Goal: Task Accomplishment & Management: Manage account settings

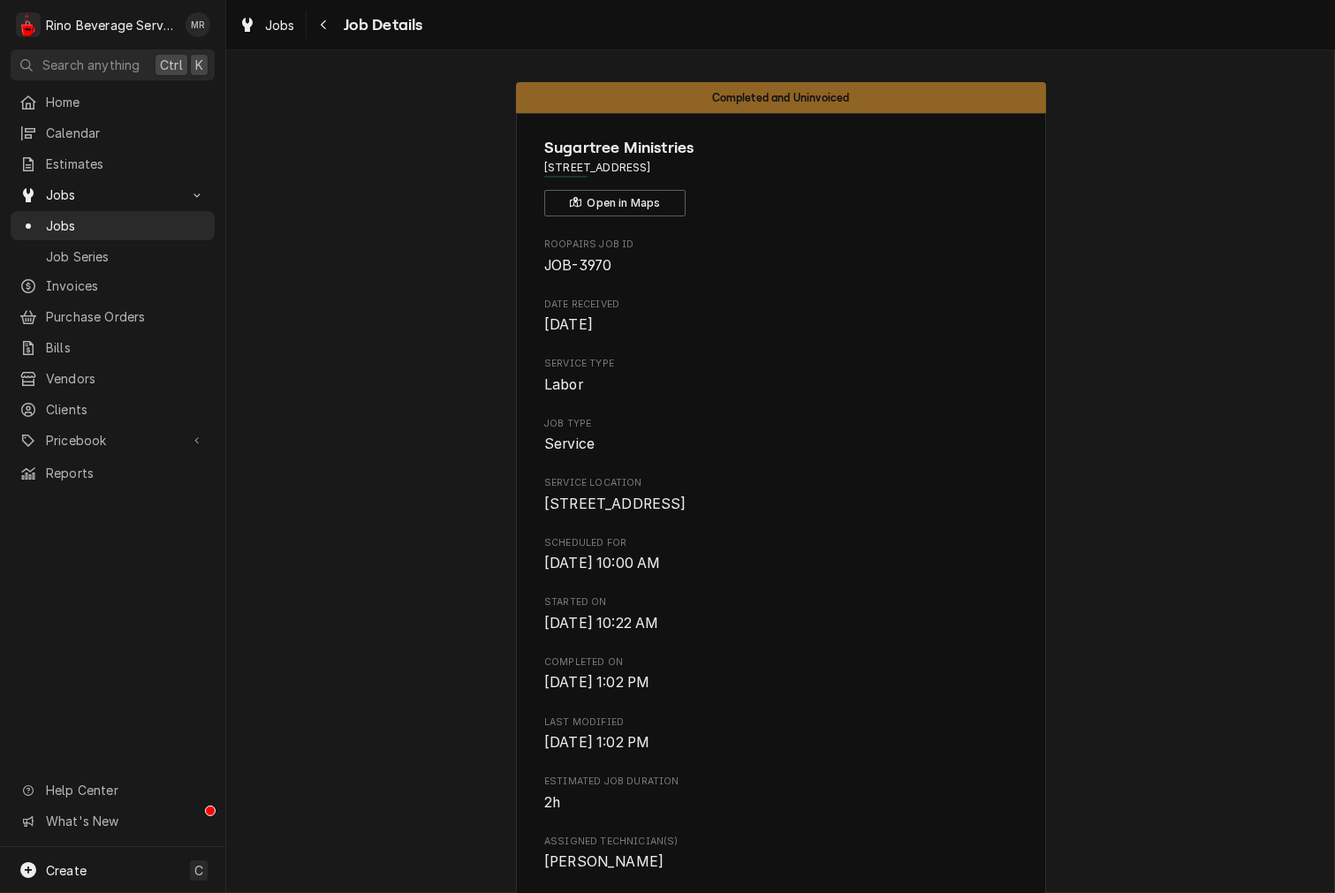
scroll to position [1058, 0]
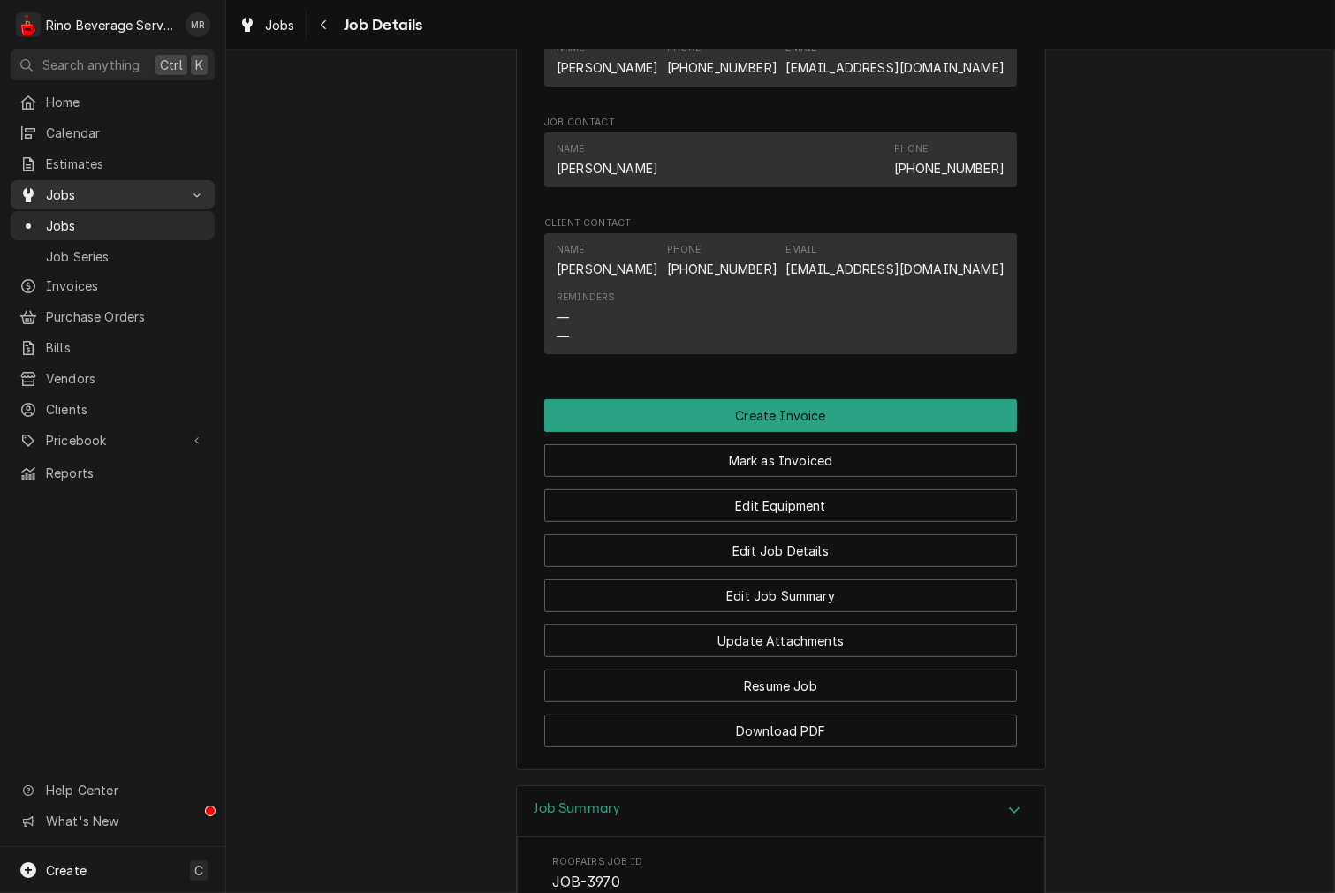
click at [91, 186] on span "Jobs" at bounding box center [112, 195] width 133 height 19
click at [72, 186] on span "Jobs" at bounding box center [112, 195] width 133 height 19
click at [80, 216] on span "Jobs" at bounding box center [126, 225] width 160 height 19
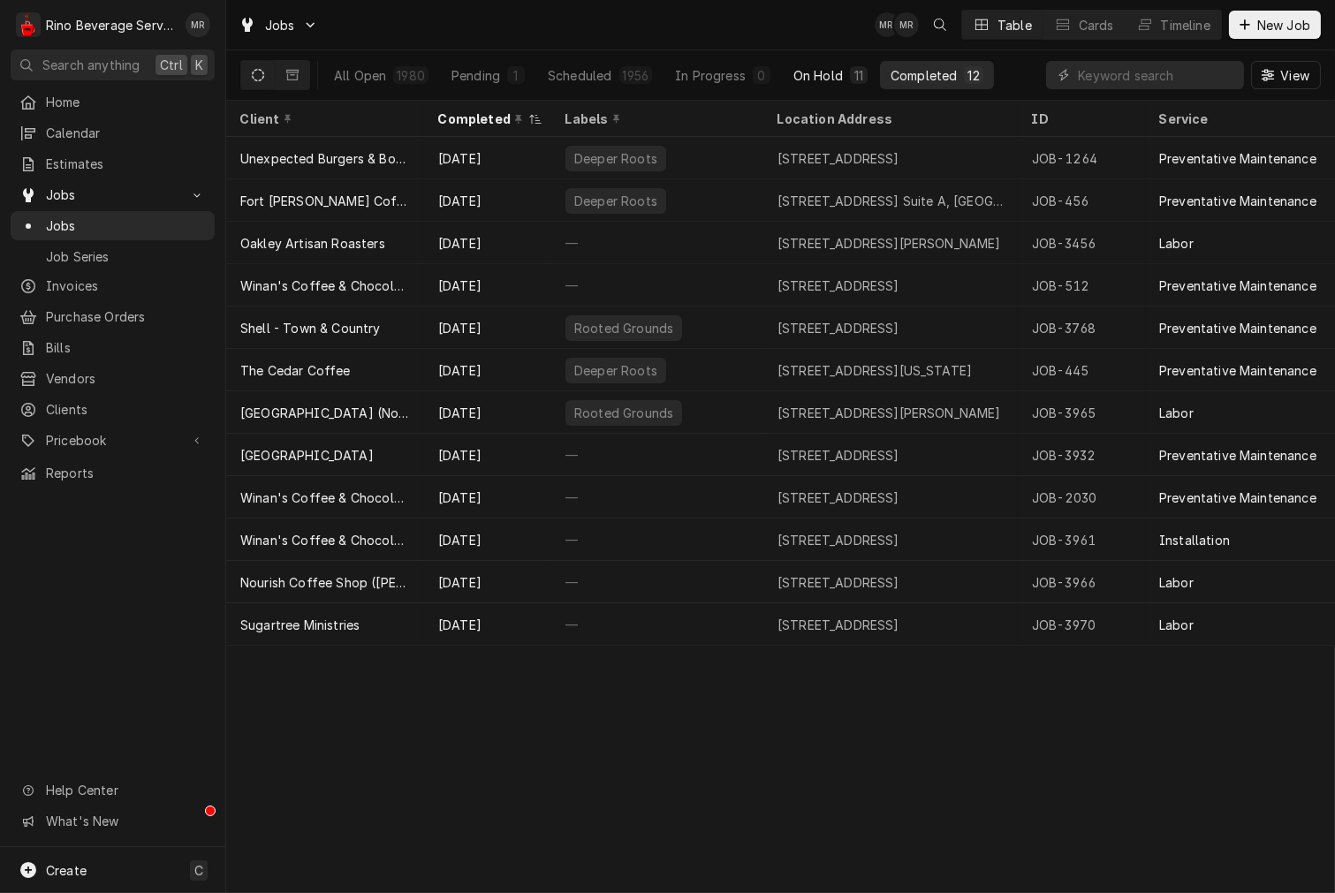
click at [839, 81] on button "On Hold 11" at bounding box center [830, 75] width 95 height 28
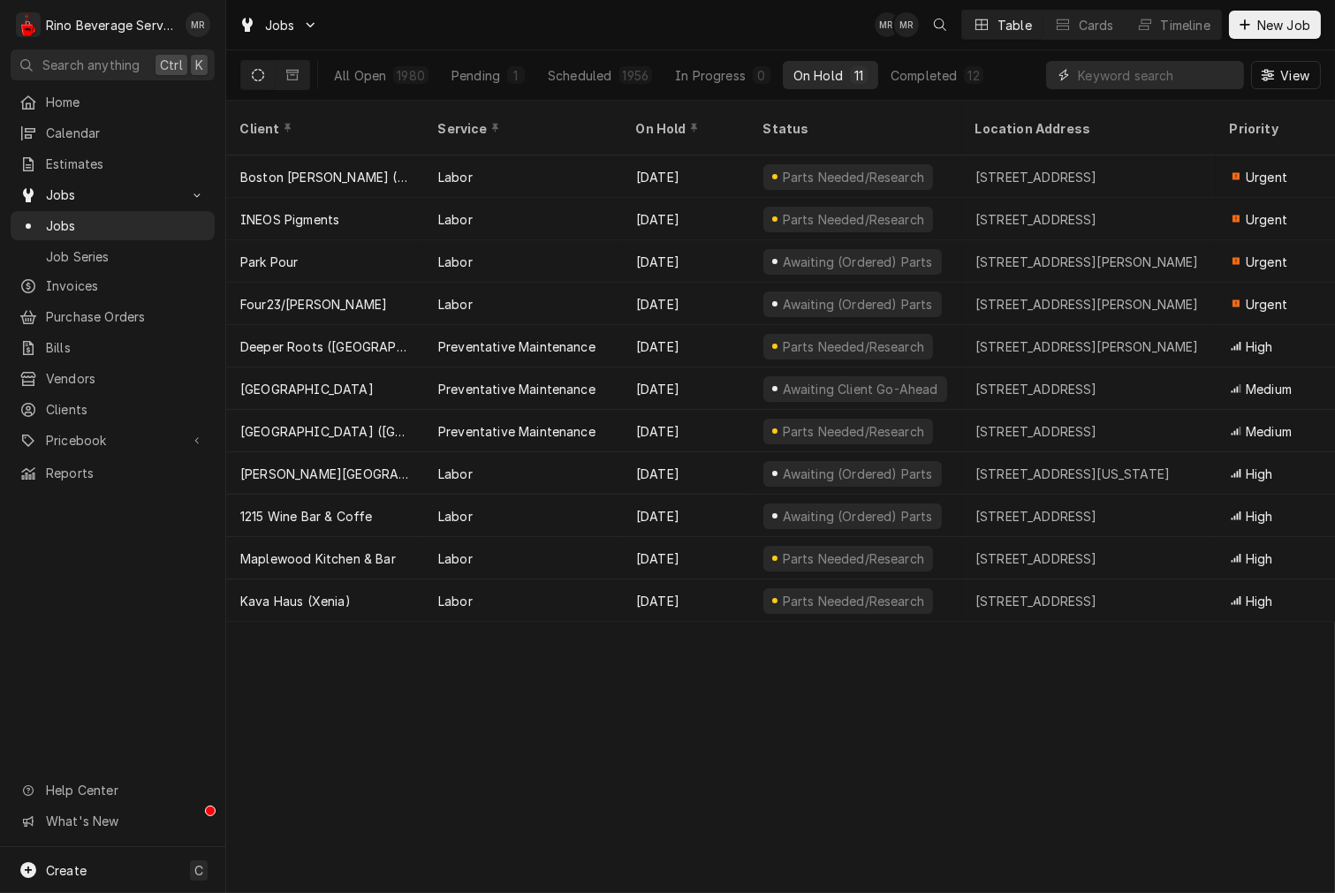
click at [1100, 80] on input "Dynamic Content Wrapper" at bounding box center [1156, 75] width 157 height 28
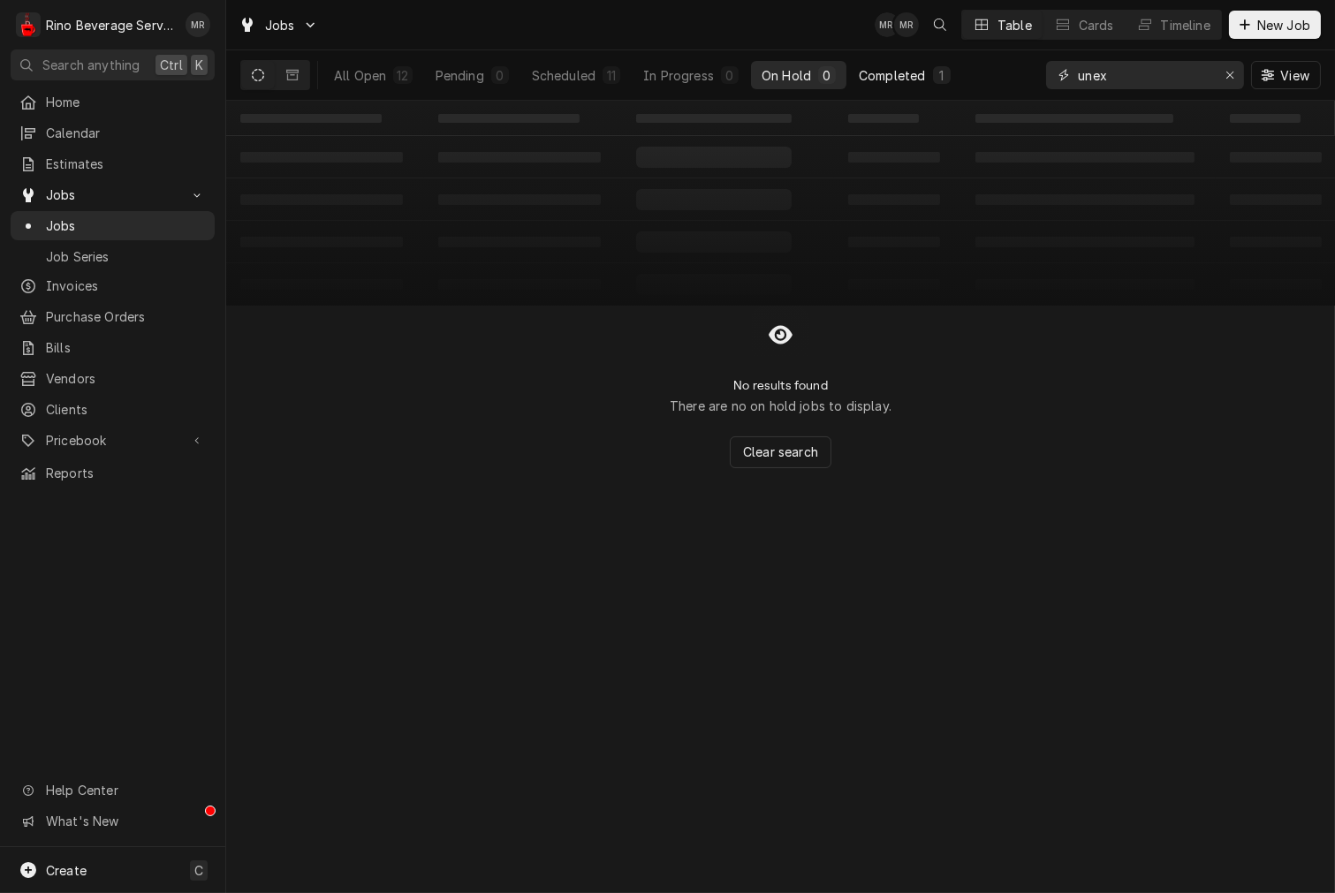
type input "unex"
click at [904, 87] on button "Completed 1" at bounding box center [904, 75] width 112 height 28
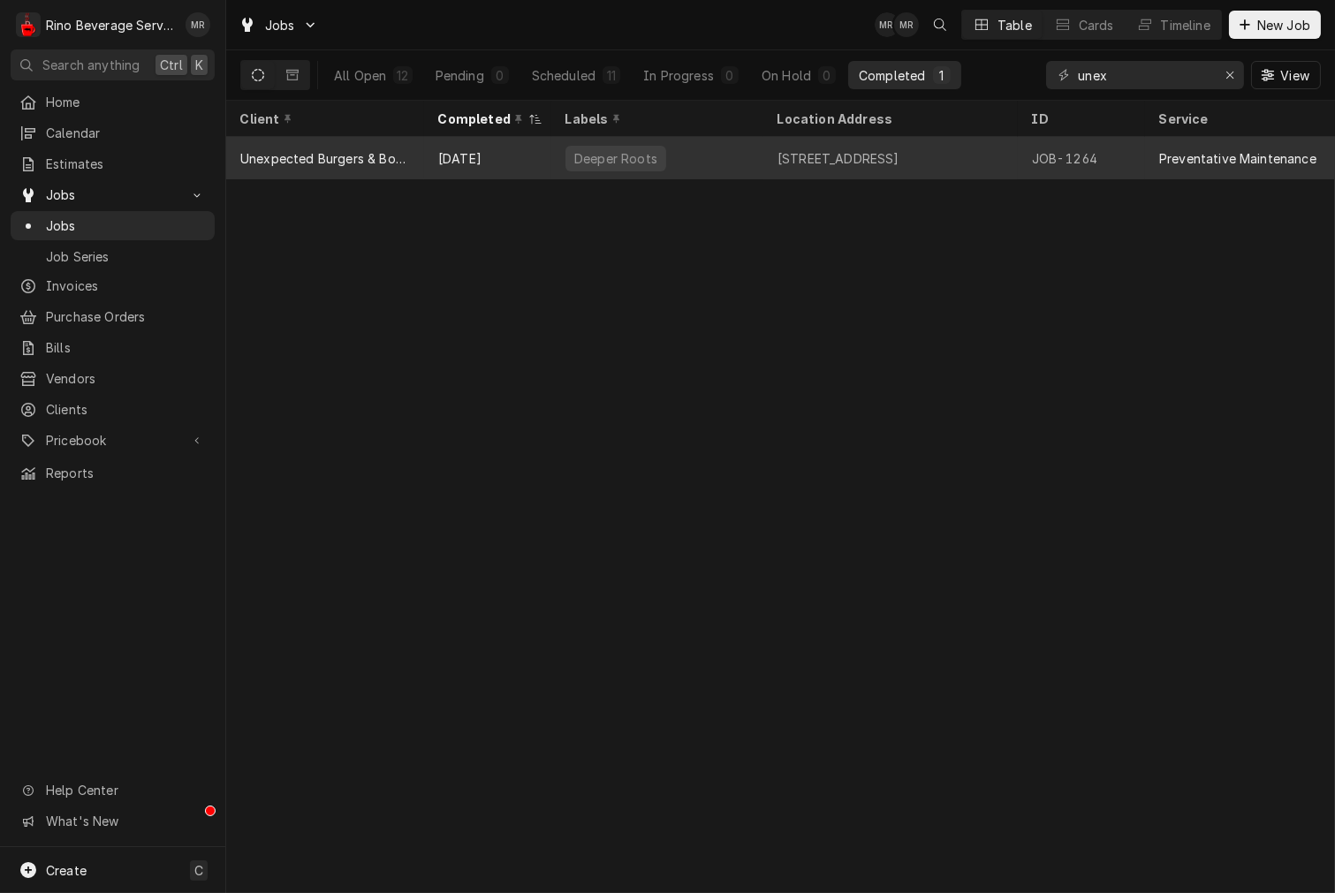
click at [640, 171] on div "Deeper Roots" at bounding box center [657, 158] width 212 height 42
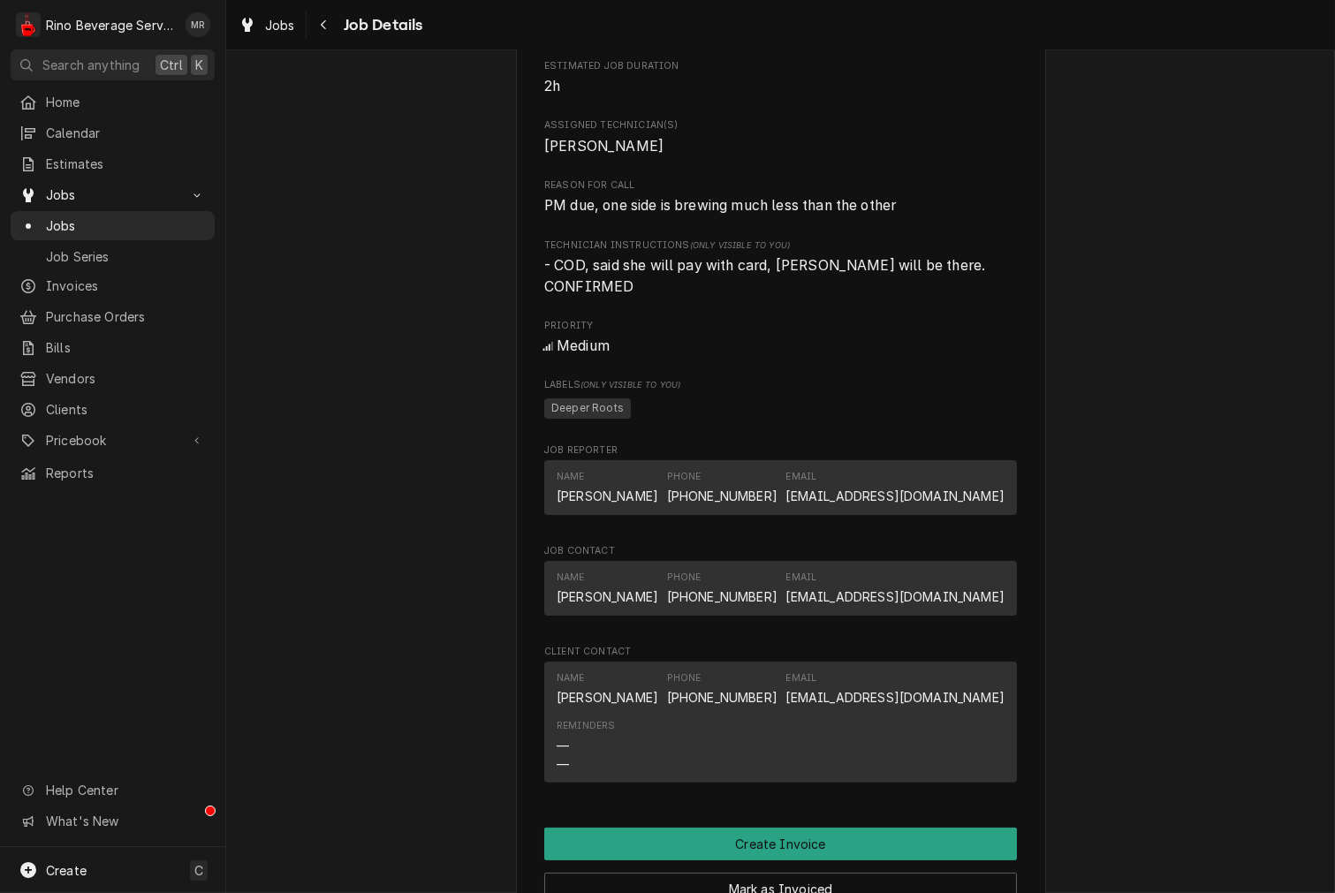
scroll to position [1472, 0]
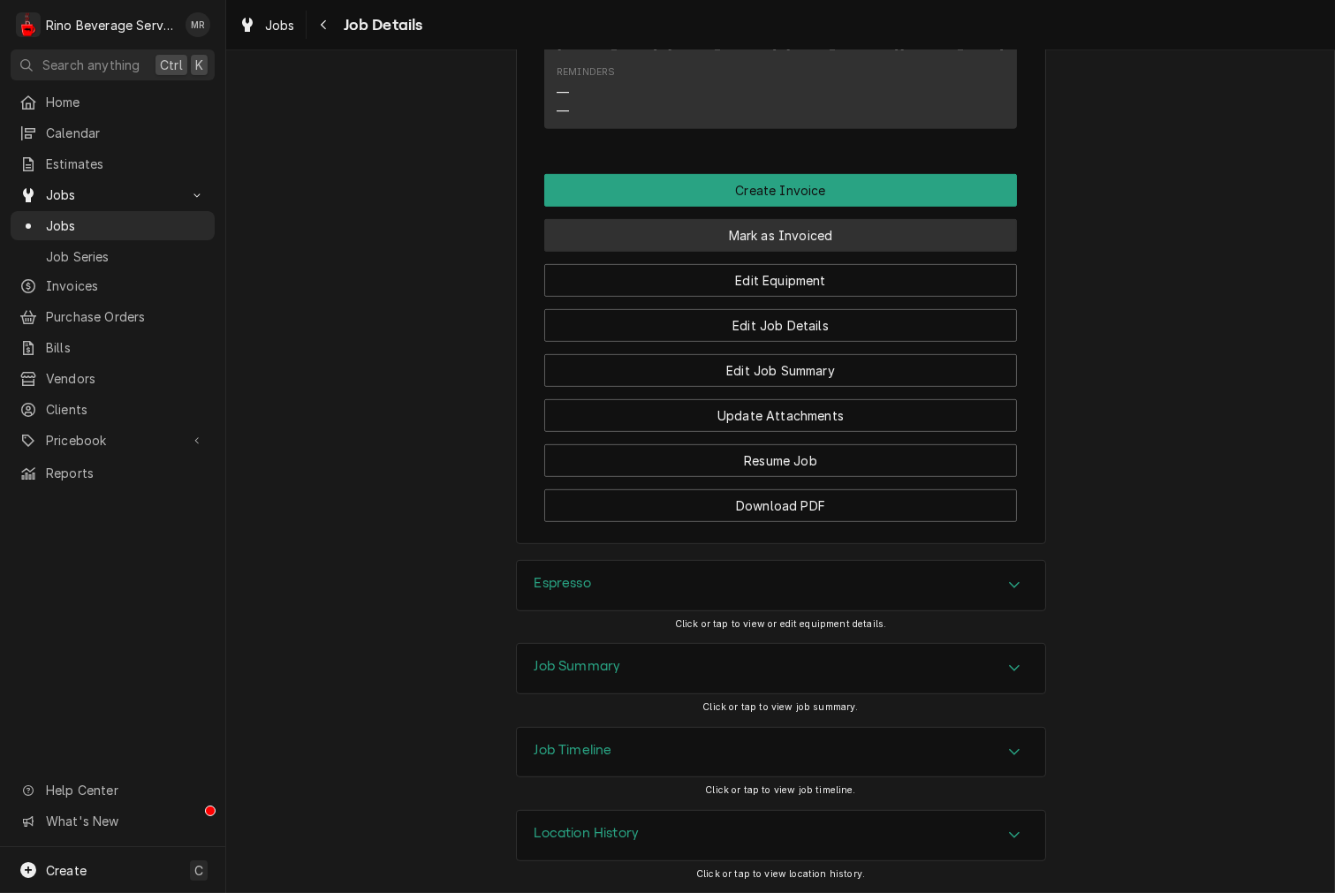
click at [784, 234] on button "Mark as Invoiced" at bounding box center [780, 235] width 473 height 33
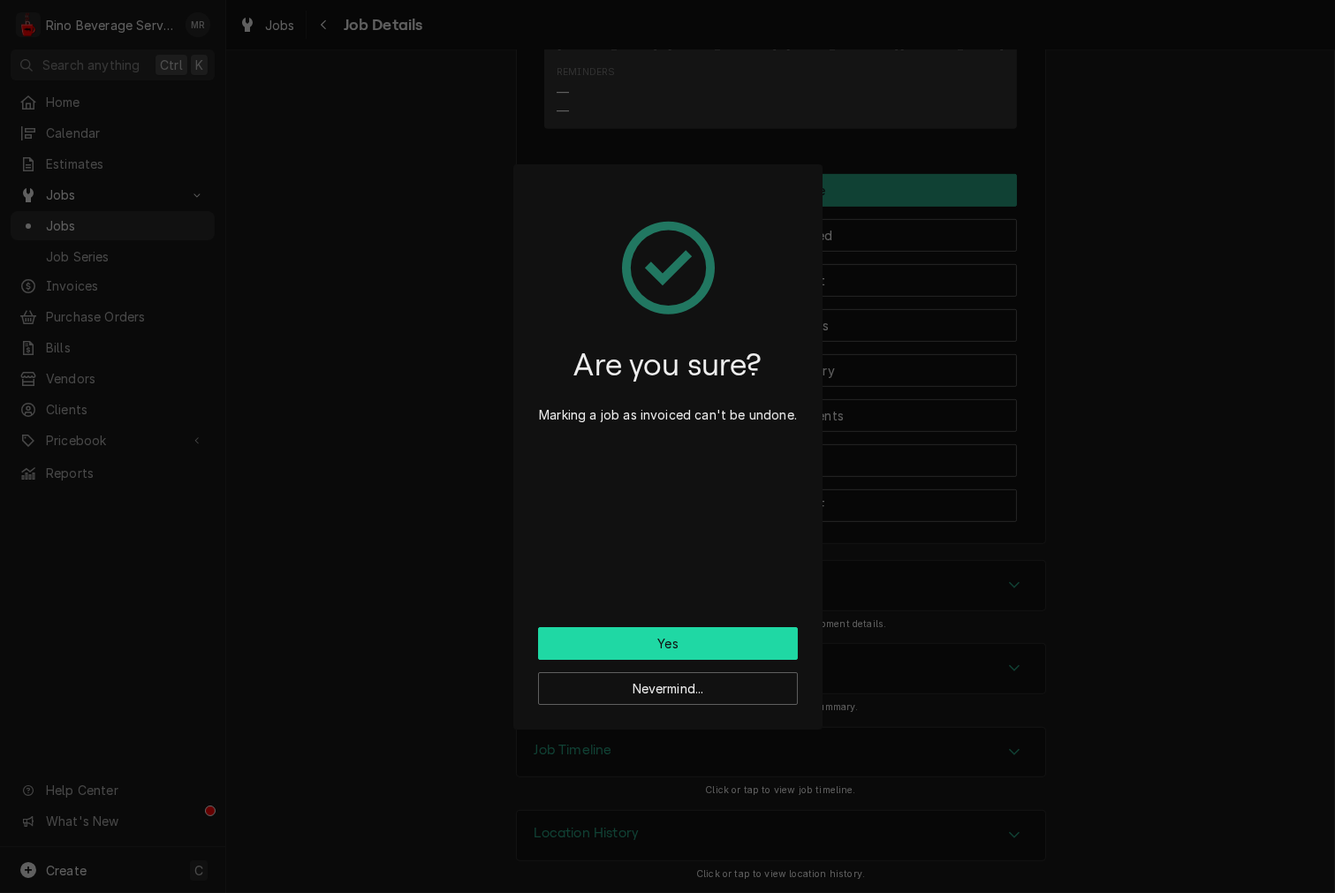
click at [765, 638] on button "Yes" at bounding box center [668, 643] width 260 height 33
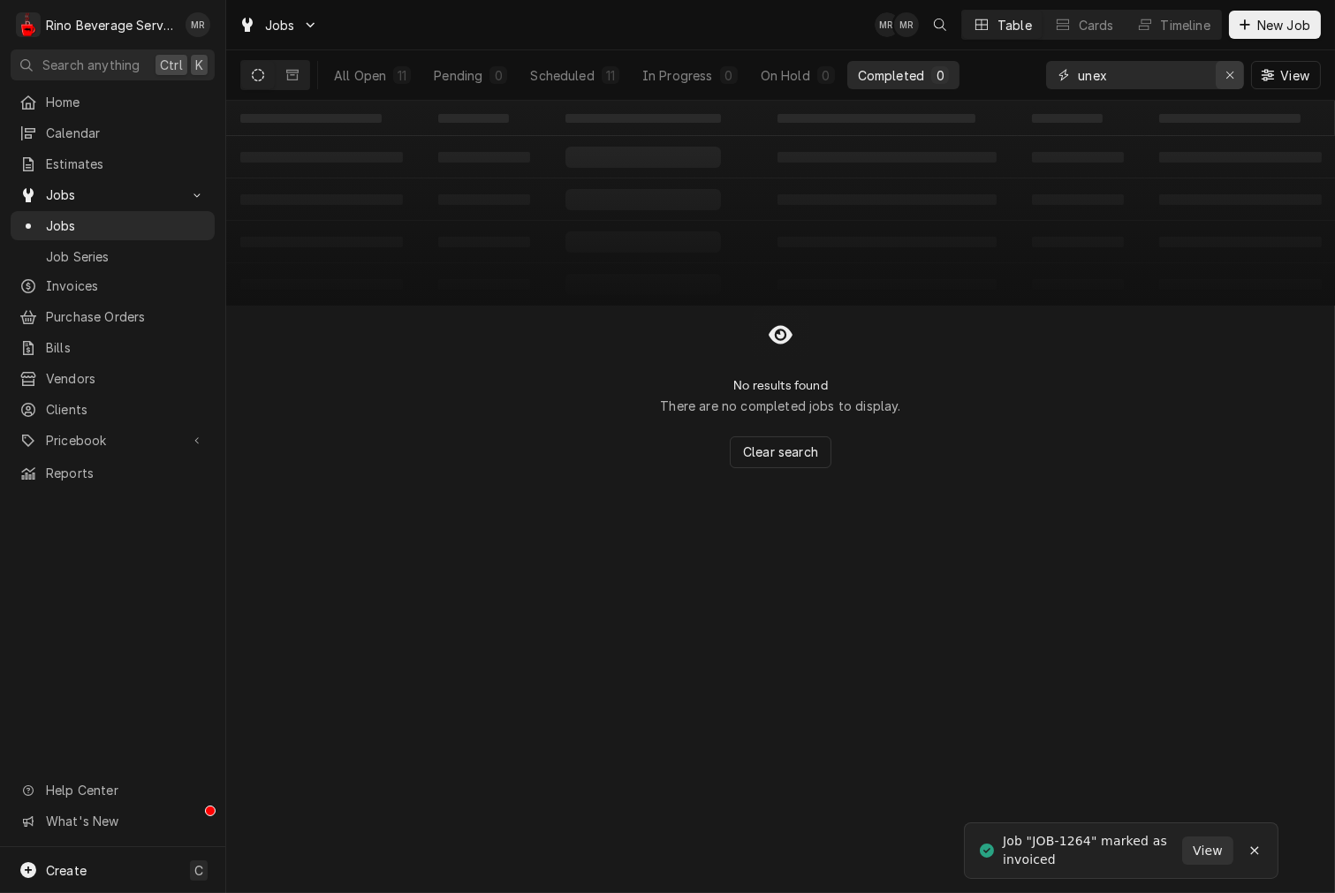
click at [1228, 64] on button "Erase input" at bounding box center [1230, 75] width 28 height 28
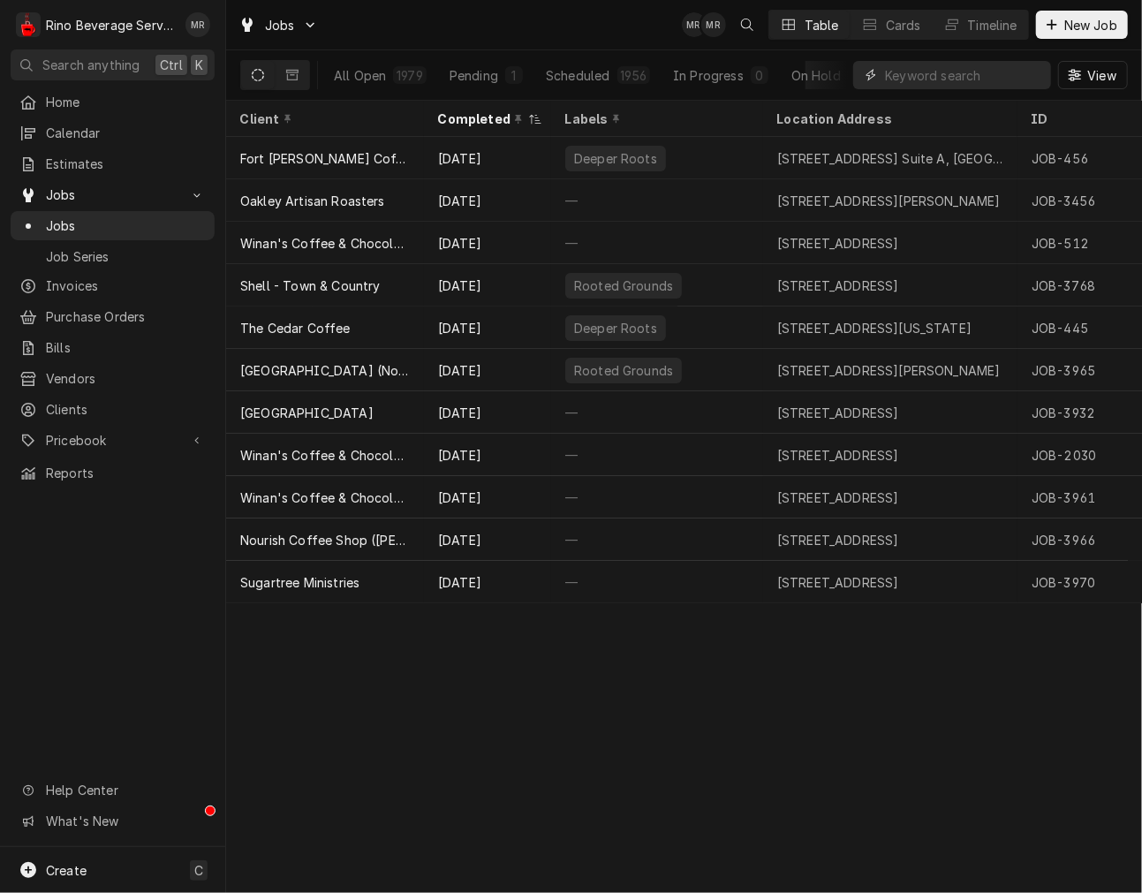
click at [965, 71] on input "Dynamic Content Wrapper" at bounding box center [963, 75] width 157 height 28
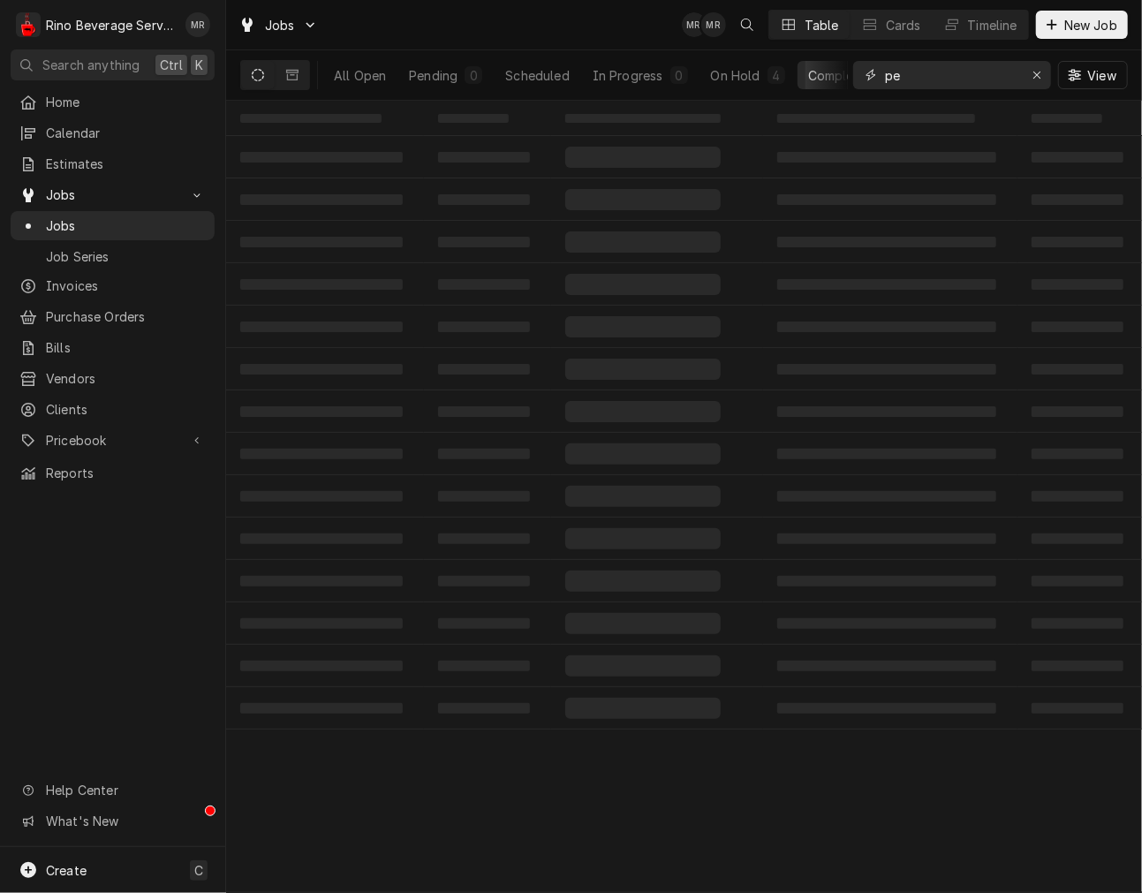
type input "p"
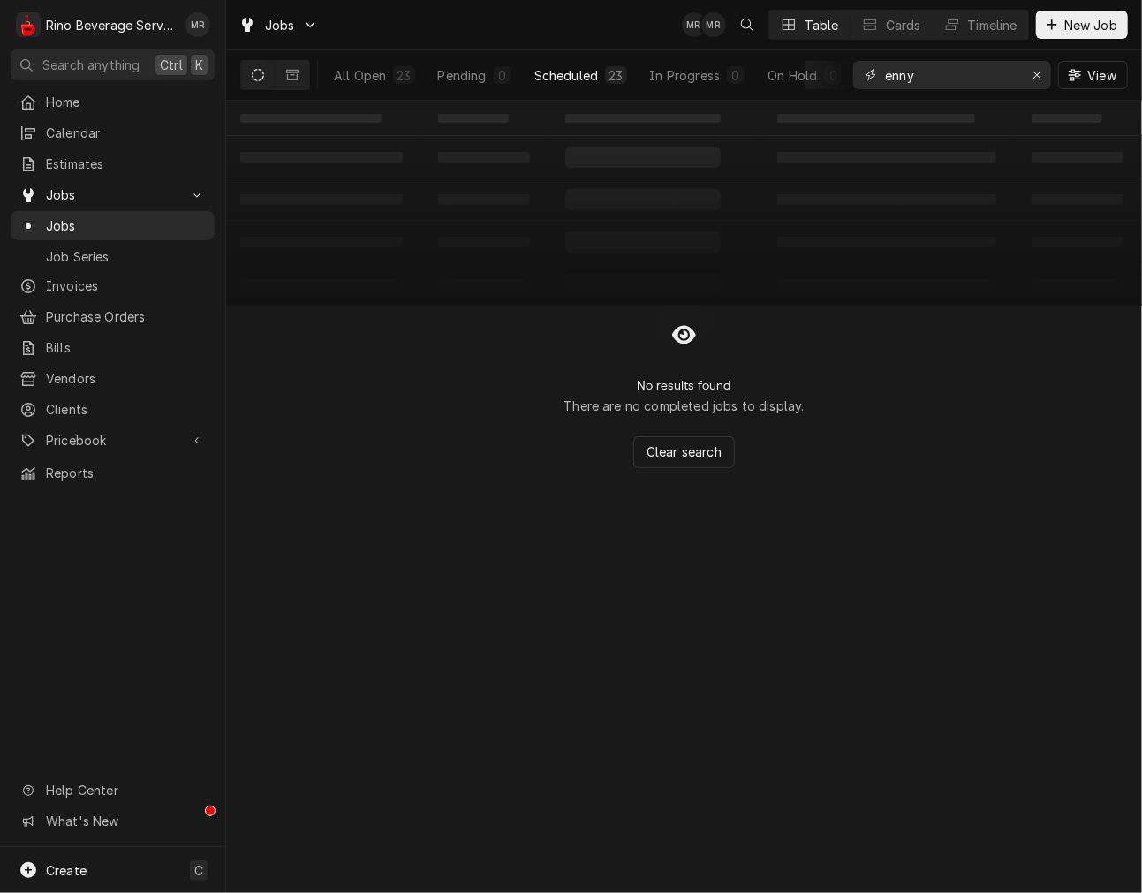
type input "enny"
drag, startPoint x: 615, startPoint y: 75, endPoint x: 643, endPoint y: 100, distance: 37.6
click at [614, 76] on div "23" at bounding box center [616, 75] width 14 height 19
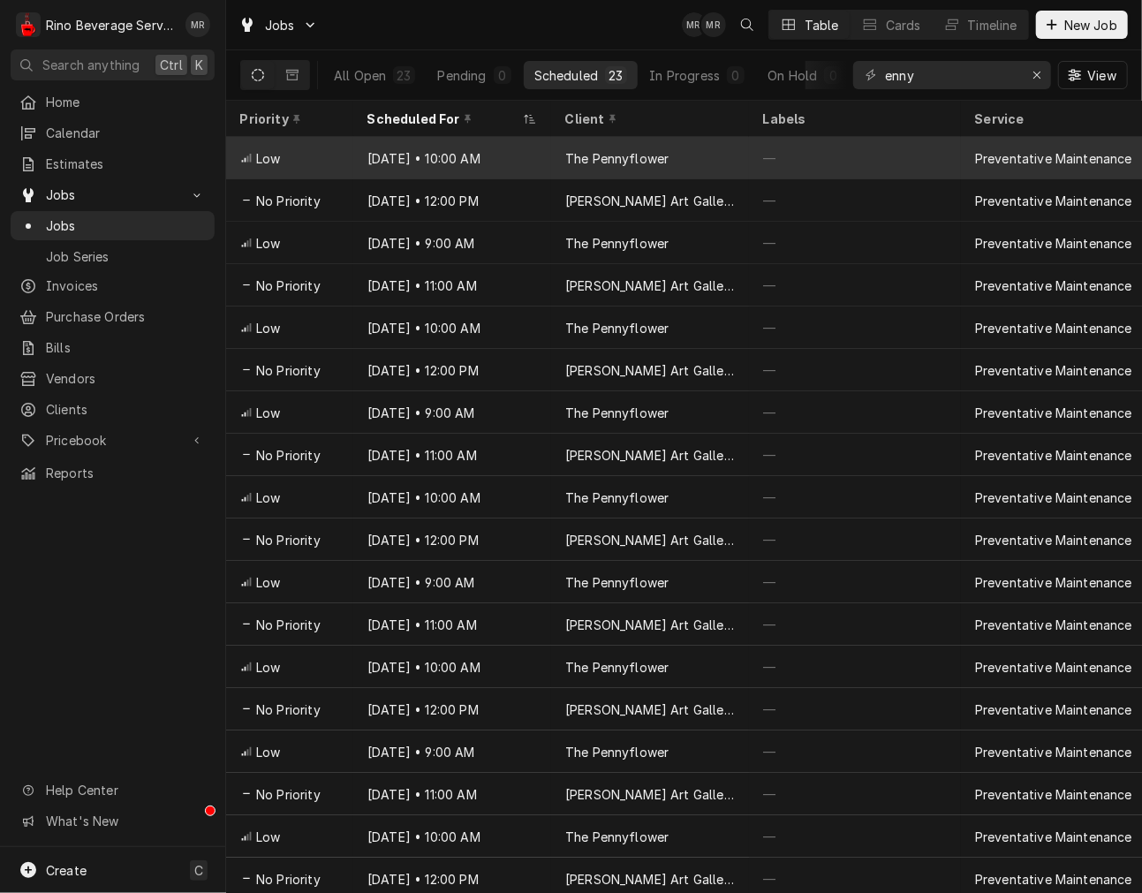
click at [518, 160] on div "Aug 14 • 10:00 AM" at bounding box center [452, 158] width 198 height 42
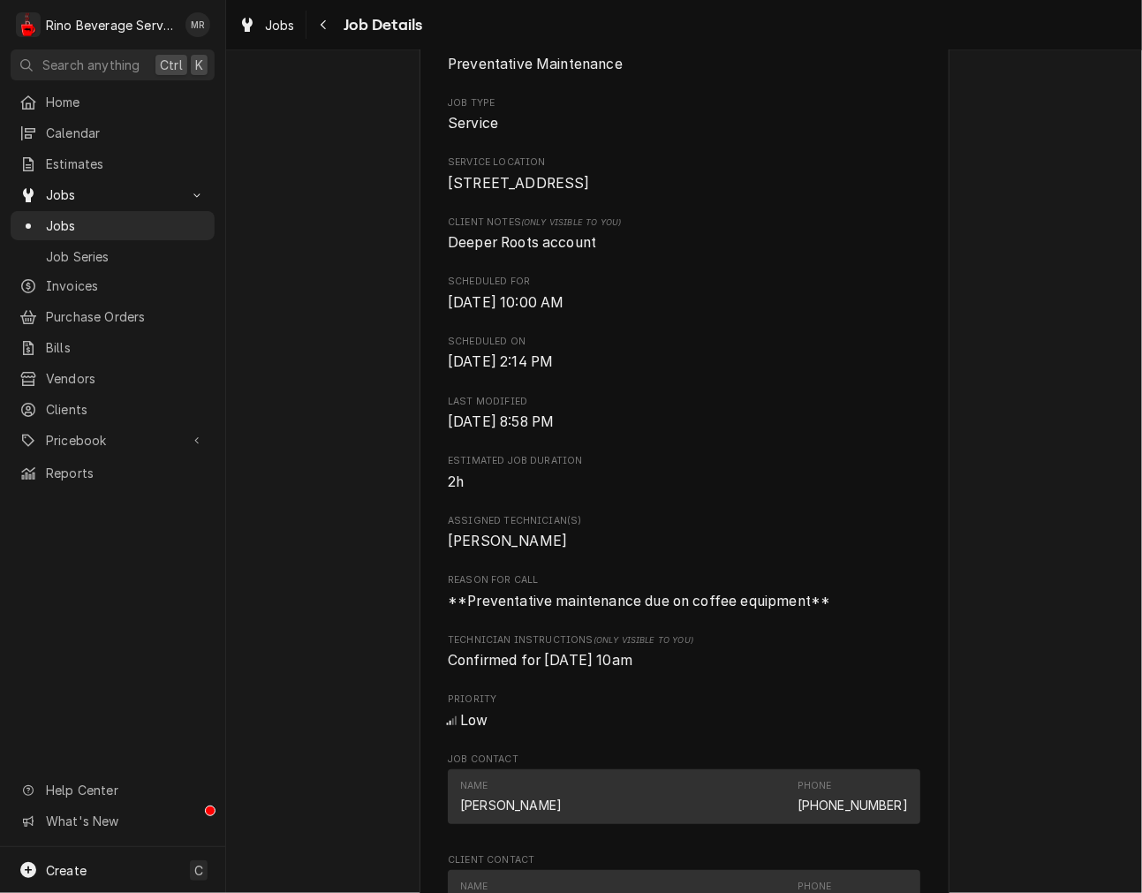
scroll to position [490, 0]
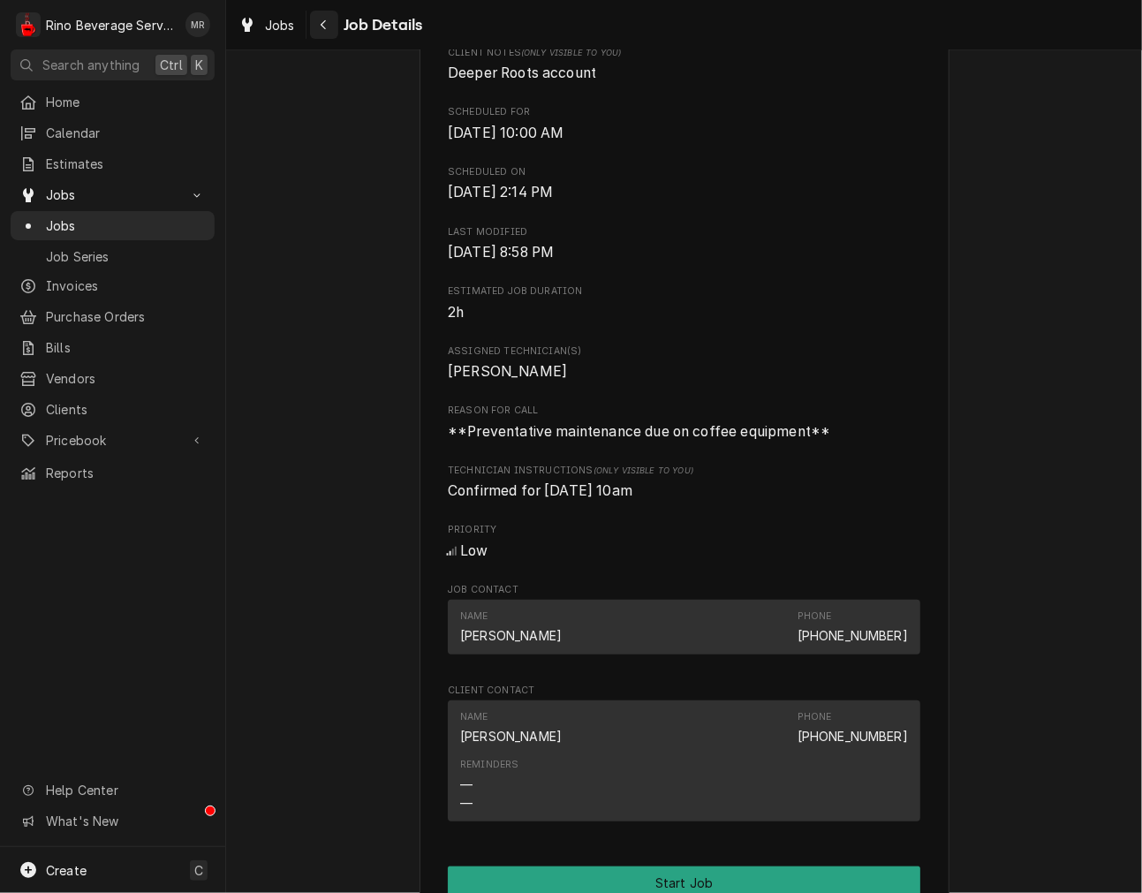
click at [322, 38] on button "Navigate back" at bounding box center [324, 25] width 28 height 28
